Goal: Task Accomplishment & Management: Use online tool/utility

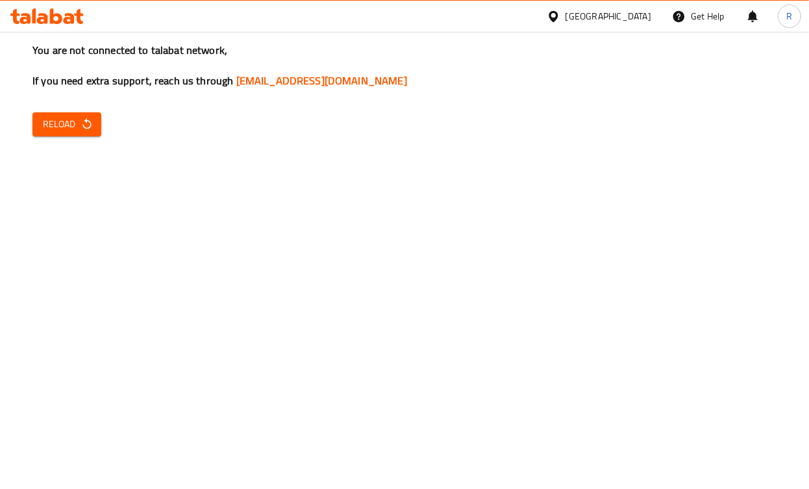
click at [74, 129] on span "Reload" at bounding box center [67, 124] width 48 height 16
click at [77, 126] on span "Reload" at bounding box center [67, 124] width 48 height 16
click at [561, 21] on icon at bounding box center [554, 17] width 14 height 14
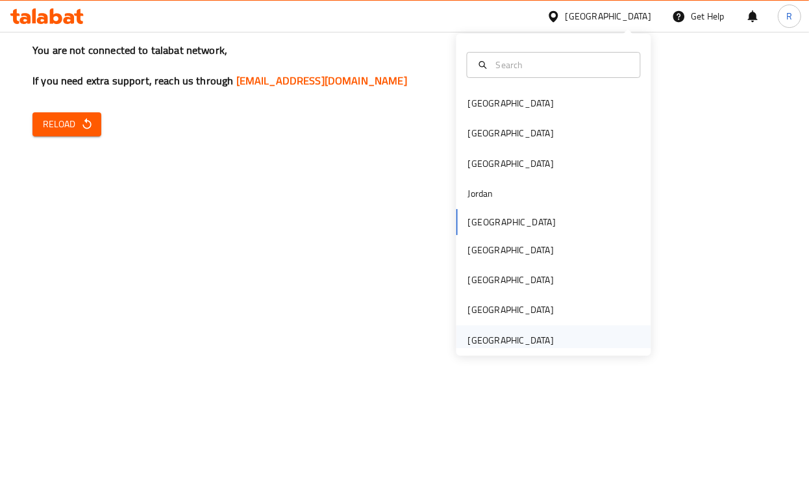
click at [494, 341] on div "[GEOGRAPHIC_DATA]" at bounding box center [511, 340] width 86 height 14
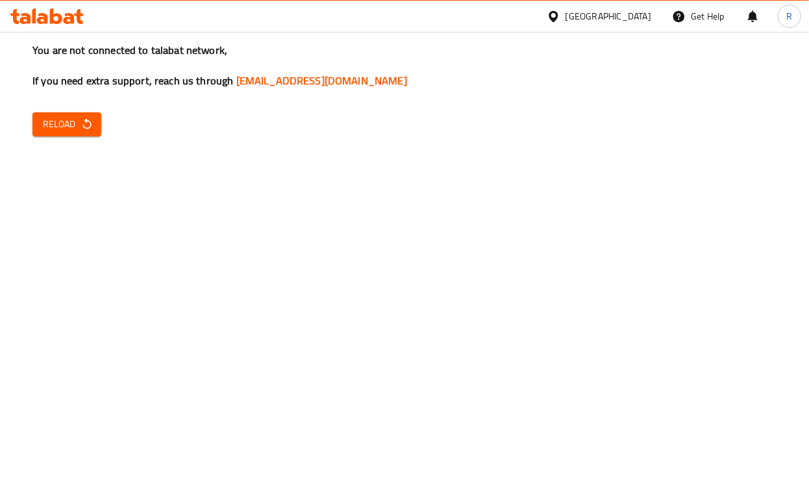
click at [57, 127] on span "Reload" at bounding box center [67, 124] width 48 height 16
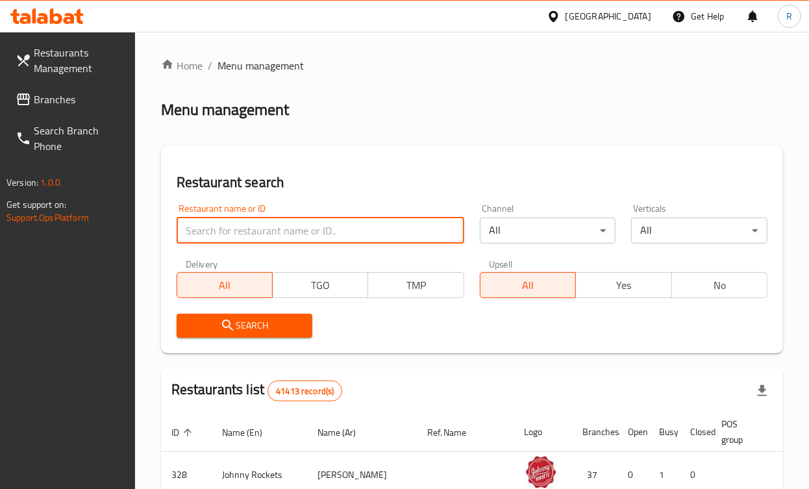
click at [254, 233] on input "search" at bounding box center [321, 231] width 288 height 26
type input "Vasi Test 1"
click button "Search" at bounding box center [245, 326] width 136 height 24
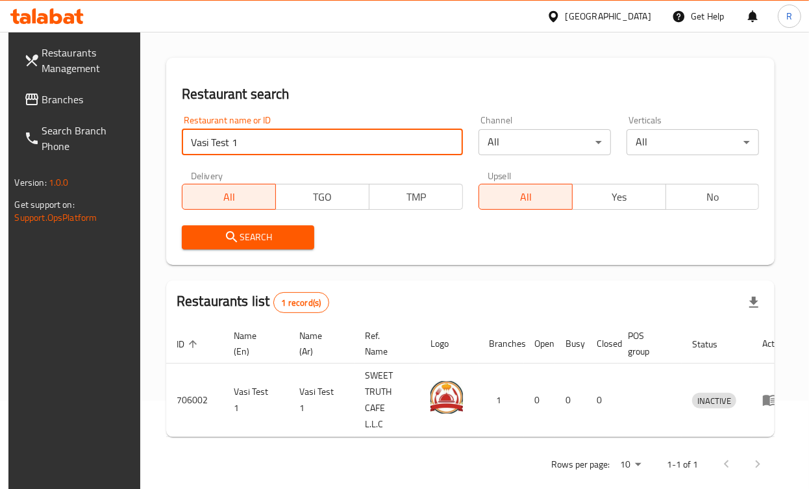
scroll to position [90, 0]
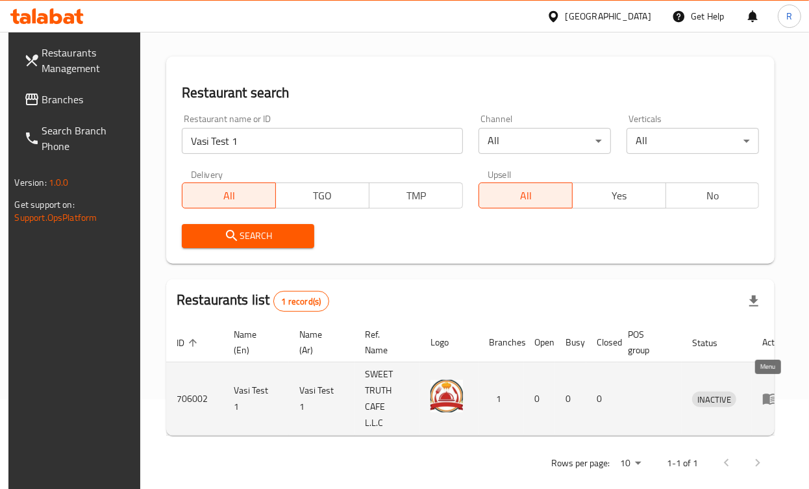
click at [764, 394] on icon "enhanced table" at bounding box center [770, 399] width 14 height 11
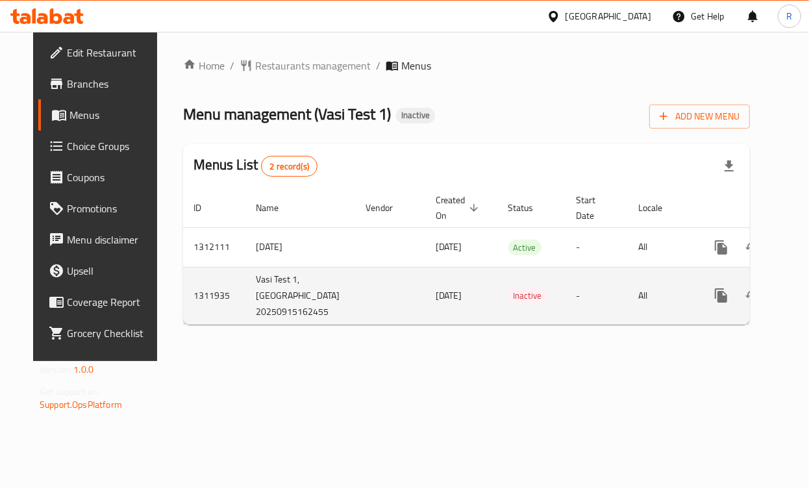
drag, startPoint x: 234, startPoint y: 275, endPoint x: 315, endPoint y: 318, distance: 91.6
click at [315, 318] on td "Vasi Test 1,[GEOGRAPHIC_DATA] 20250915162455" at bounding box center [301, 295] width 110 height 57
drag, startPoint x: 402, startPoint y: 297, endPoint x: 447, endPoint y: 296, distance: 44.8
click at [447, 296] on span "[DATE]" at bounding box center [449, 295] width 27 height 17
click at [807, 292] on icon "enhanced table" at bounding box center [815, 296] width 16 height 16
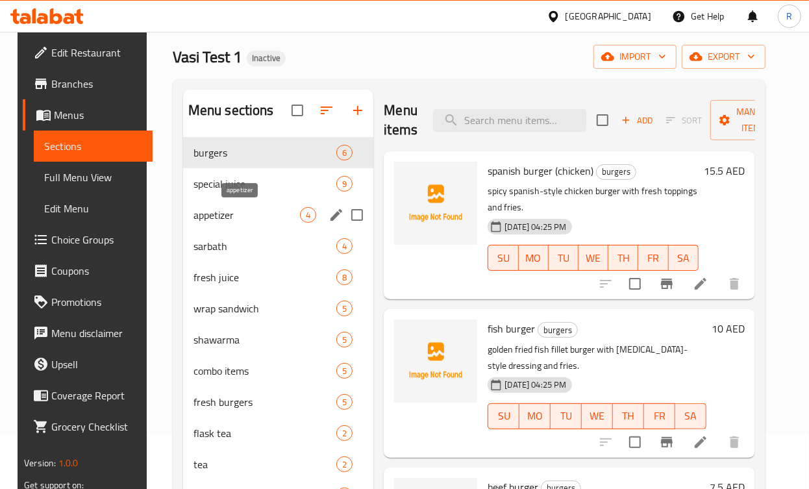
scroll to position [74, 0]
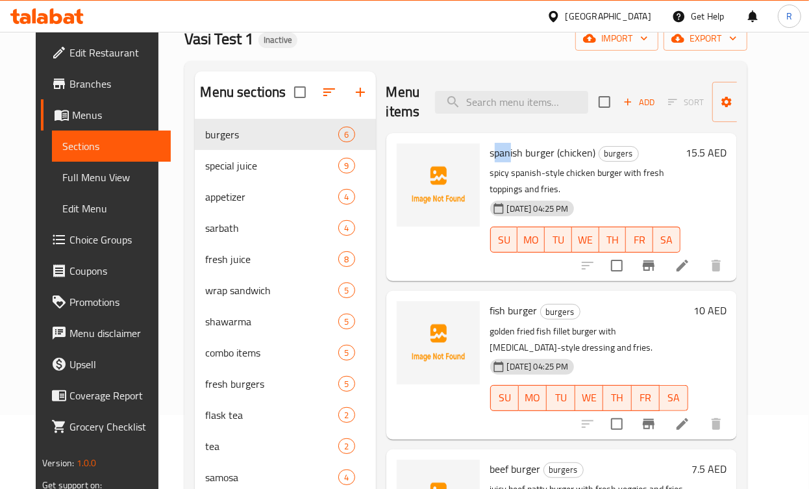
drag, startPoint x: 490, startPoint y: 156, endPoint x: 505, endPoint y: 156, distance: 14.9
click at [505, 156] on span "spanish burger (chicken)" at bounding box center [543, 152] width 106 height 19
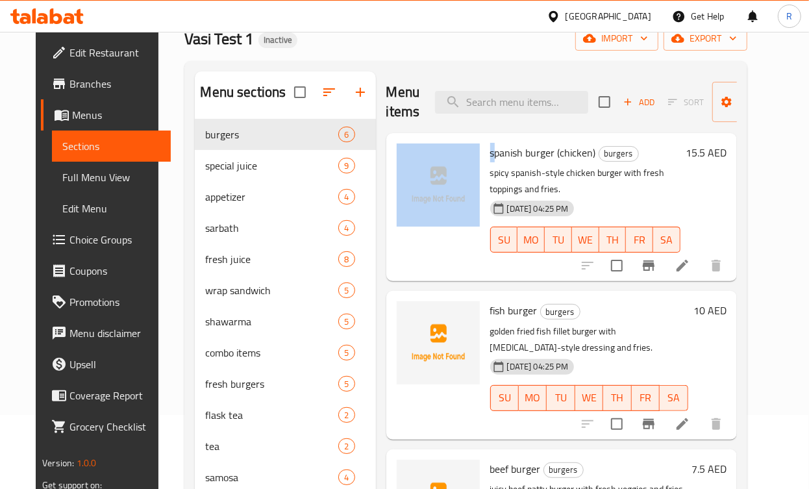
drag, startPoint x: 490, startPoint y: 151, endPoint x: 478, endPoint y: 151, distance: 12.4
click at [479, 151] on div "spanish burger (chicken) burgers spicy spanish-style chicken burger with fresh …" at bounding box center [562, 207] width 340 height 138
click at [62, 179] on span "Full Menu View" at bounding box center [111, 178] width 98 height 16
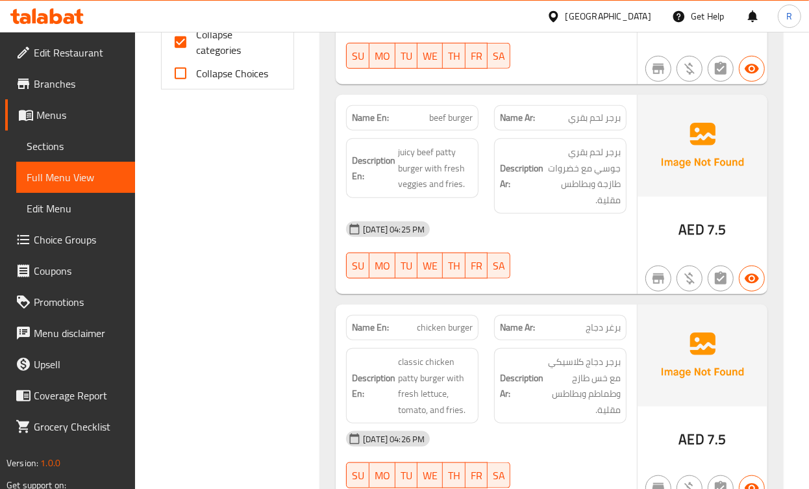
scroll to position [715, 0]
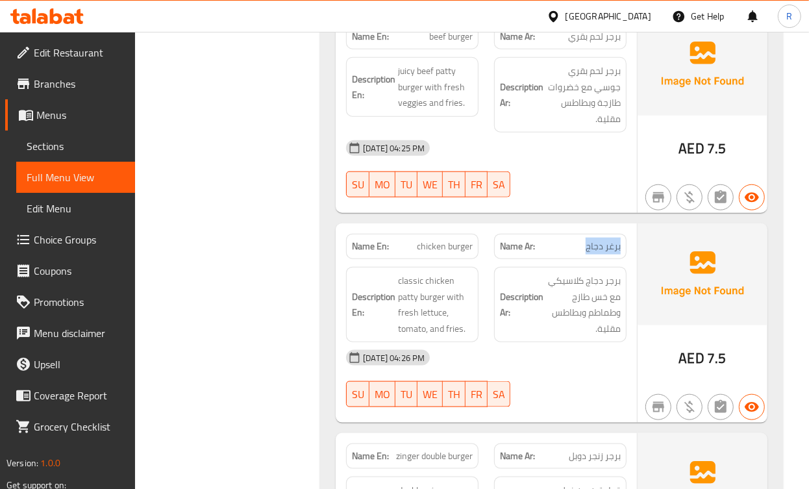
drag, startPoint x: 589, startPoint y: 230, endPoint x: 626, endPoint y: 233, distance: 37.8
click at [626, 234] on div "Name Ar: برغر دجاج" at bounding box center [560, 246] width 133 height 25
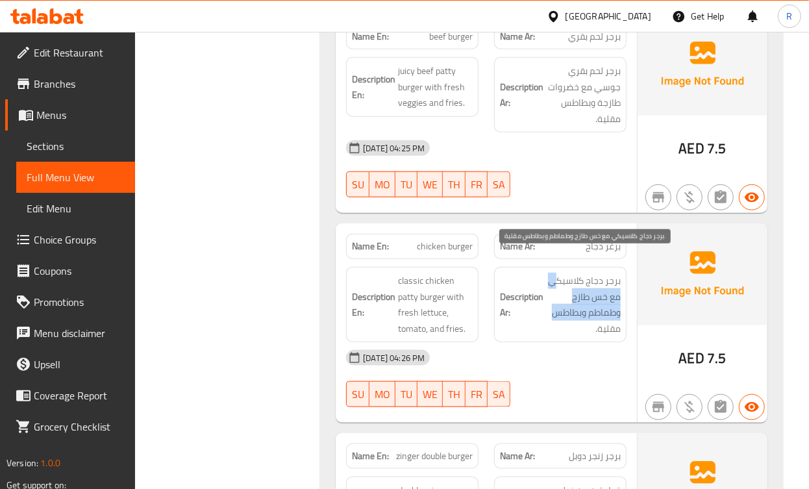
drag, startPoint x: 621, startPoint y: 313, endPoint x: 559, endPoint y: 262, distance: 80.3
click at [559, 273] on span "برجر دجاج كلاسيكي مع خس طازج وطماطم وبطاطس مقلية." at bounding box center [583, 305] width 75 height 64
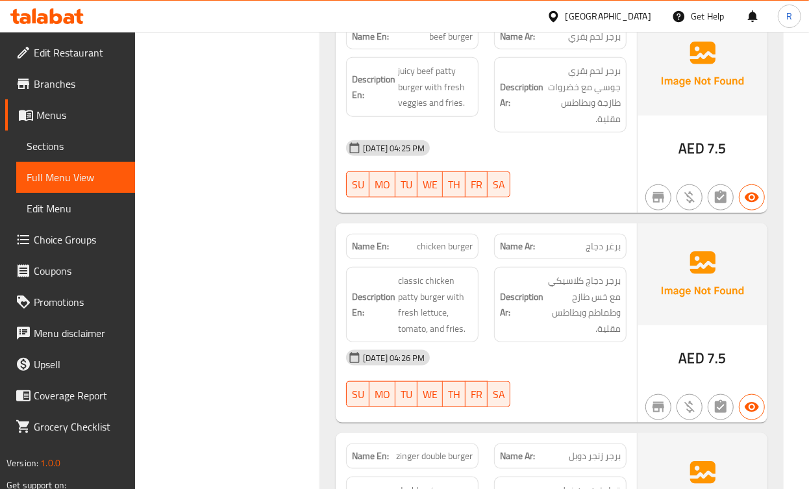
drag, startPoint x: 583, startPoint y: 229, endPoint x: 622, endPoint y: 236, distance: 40.3
click at [622, 236] on div "Name Ar: برغر دجاج" at bounding box center [560, 246] width 133 height 25
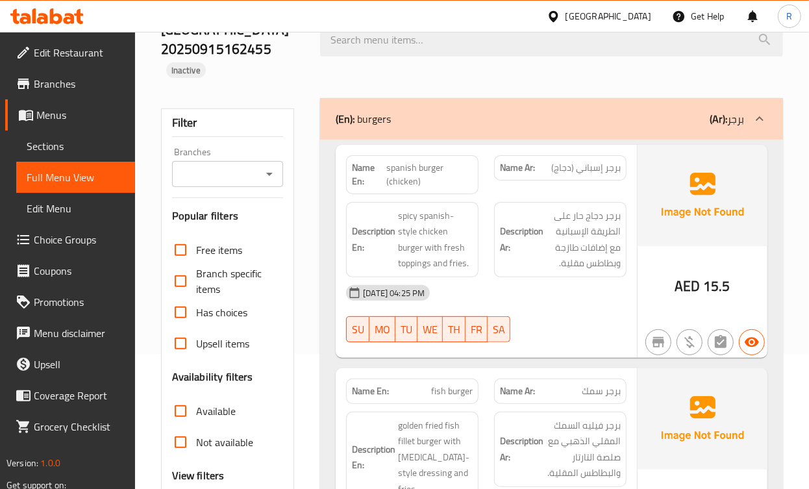
scroll to position [0, 0]
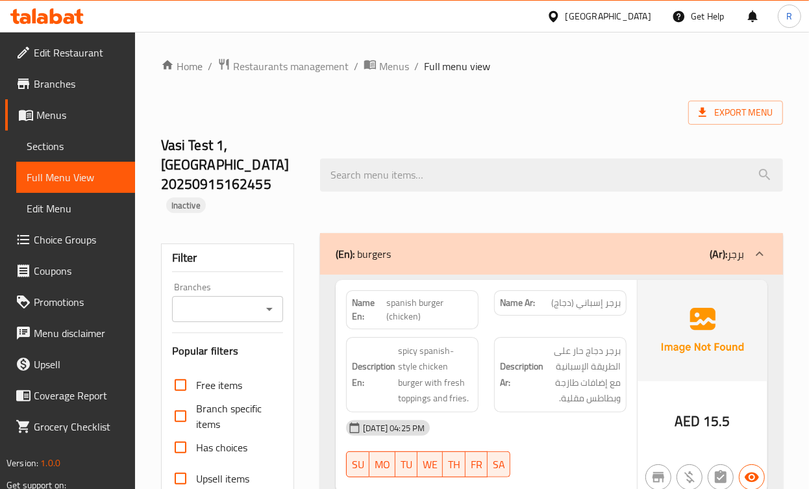
click at [58, 120] on span "Menus" at bounding box center [80, 115] width 88 height 16
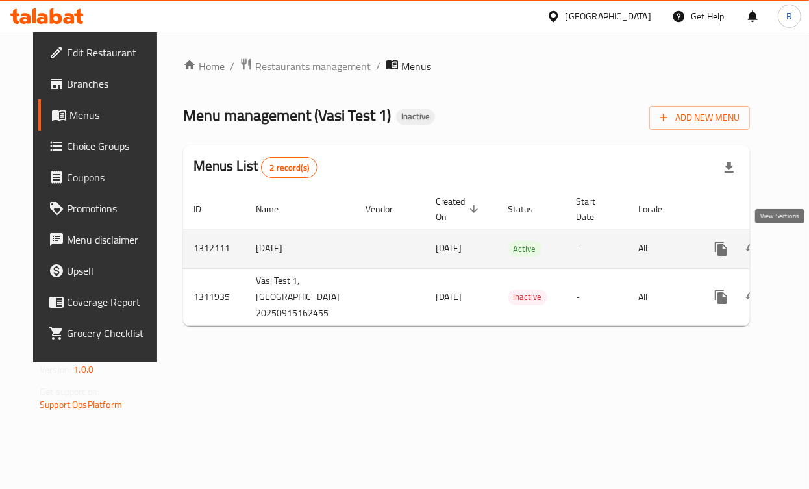
click at [807, 250] on icon "enhanced table" at bounding box center [815, 249] width 16 height 16
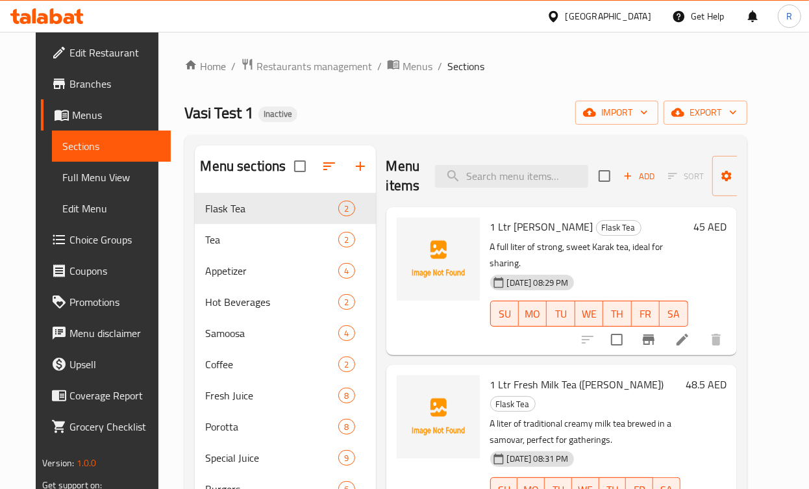
click at [490, 226] on span "1 Ltr [PERSON_NAME]" at bounding box center [541, 226] width 103 height 19
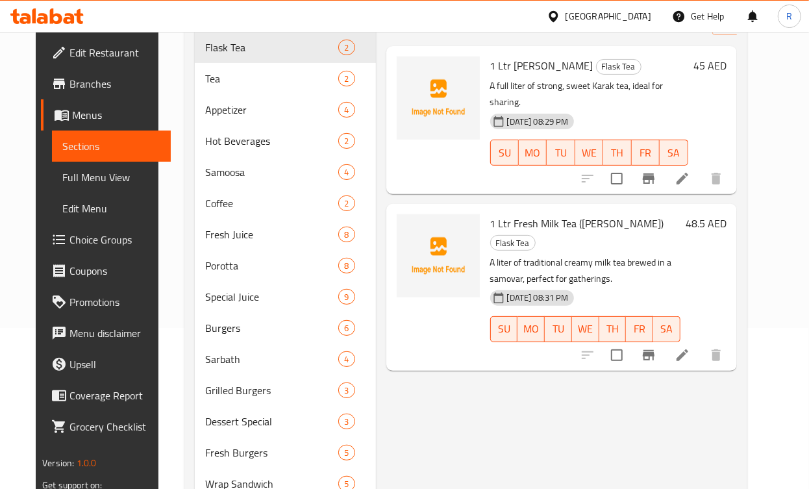
scroll to position [171, 0]
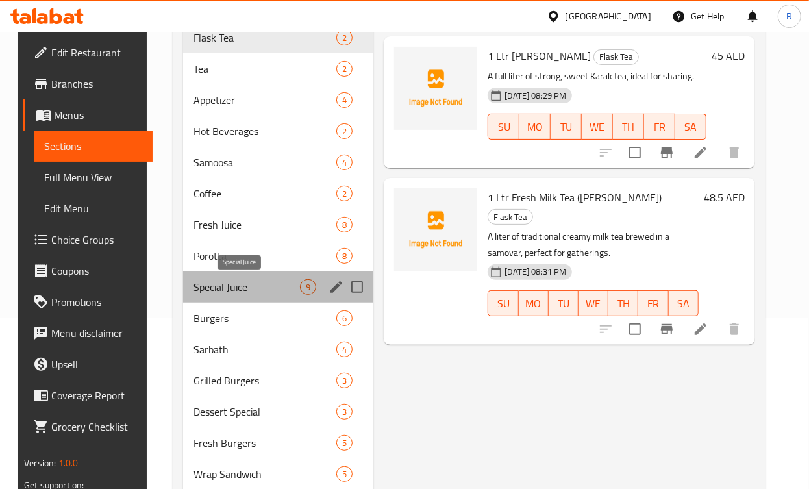
click at [223, 279] on span "Special Juice" at bounding box center [247, 287] width 107 height 16
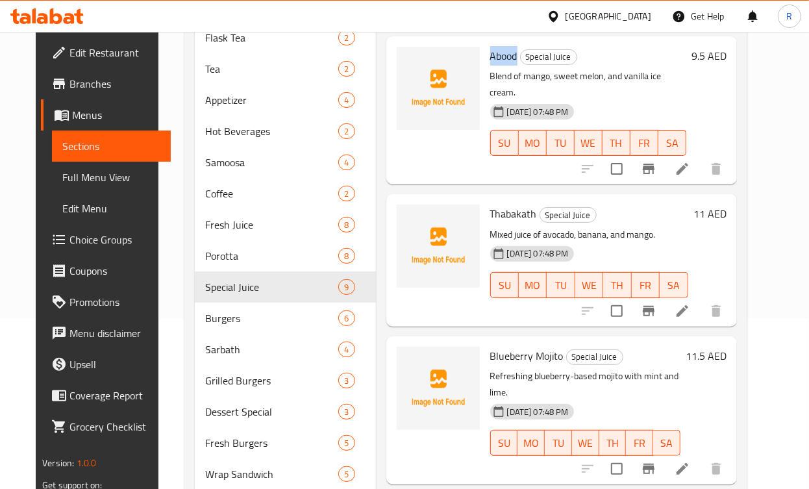
drag, startPoint x: 487, startPoint y: 58, endPoint x: 513, endPoint y: 56, distance: 26.7
click at [513, 56] on span "Abood" at bounding box center [503, 55] width 27 height 19
click at [555, 227] on p "Mixed juice of avocado, banana, and mango." at bounding box center [589, 235] width 198 height 16
